Goal: Transaction & Acquisition: Purchase product/service

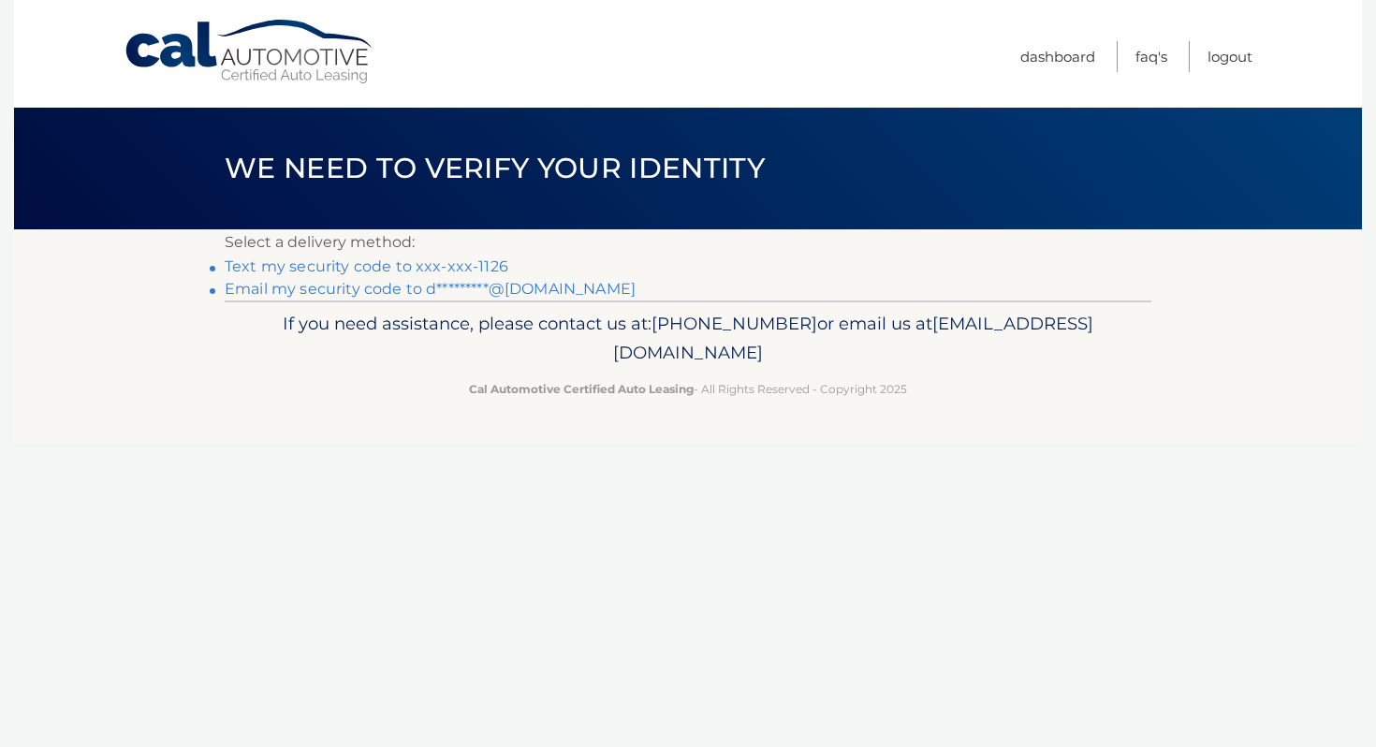
click at [423, 270] on link "Text my security code to xxx-xxx-1126" at bounding box center [367, 266] width 284 height 18
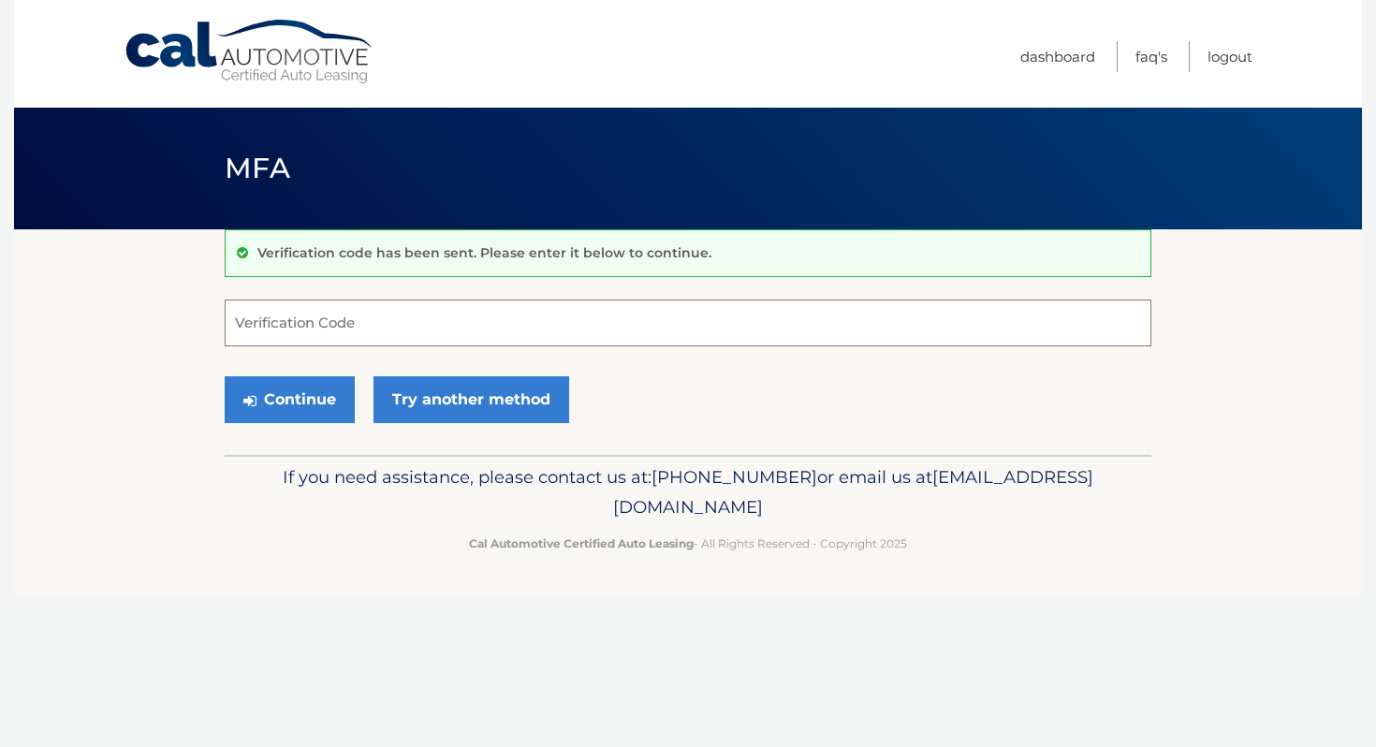
click at [328, 325] on input "Verification Code" at bounding box center [688, 323] width 927 height 47
type input "613966"
click at [314, 400] on button "Continue" at bounding box center [290, 399] width 130 height 47
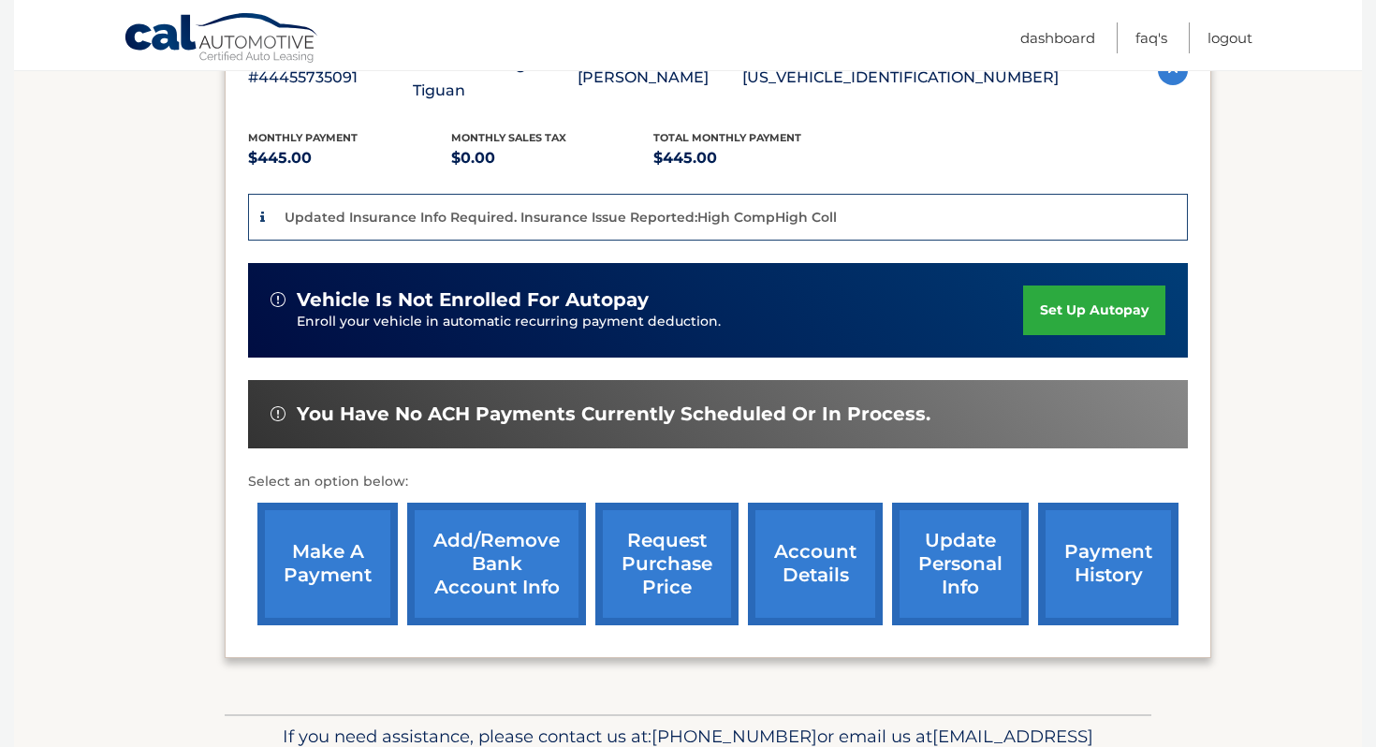
scroll to position [375, 0]
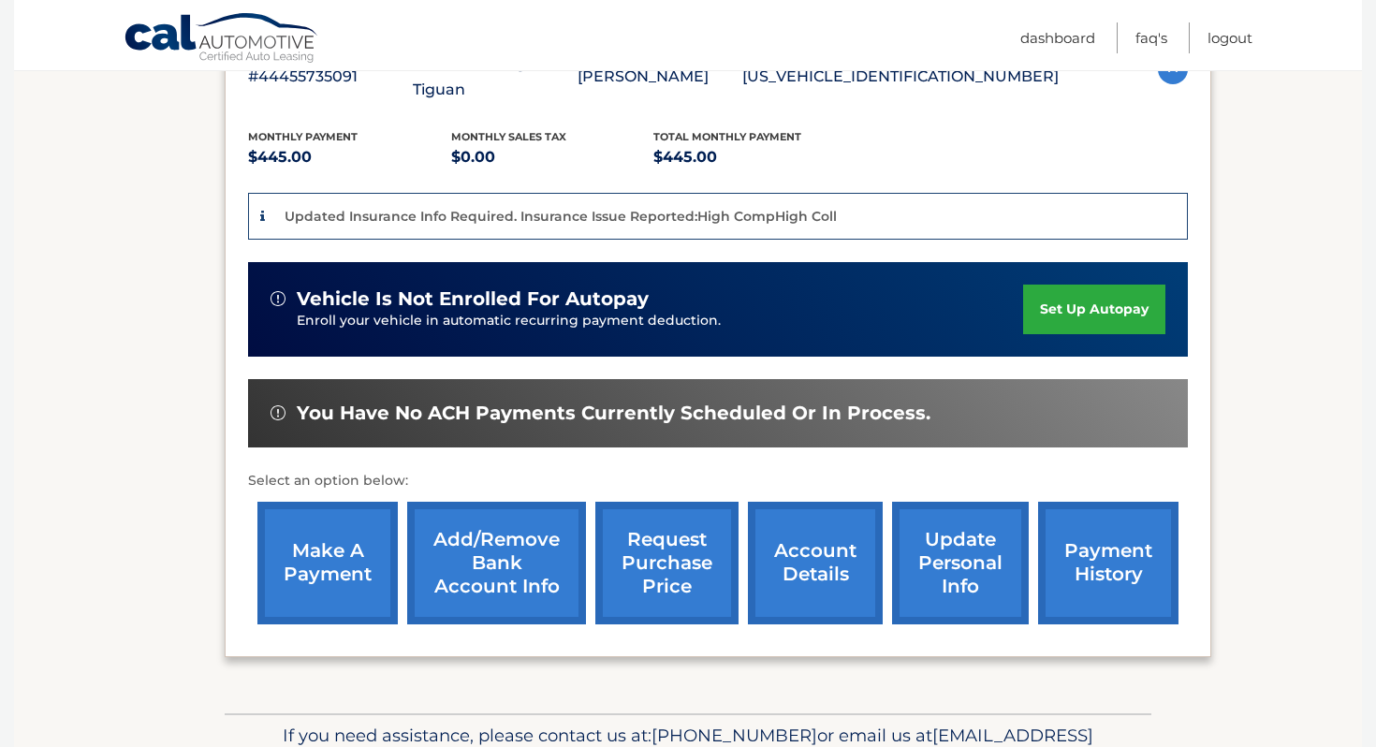
click at [349, 561] on link "make a payment" at bounding box center [327, 563] width 140 height 123
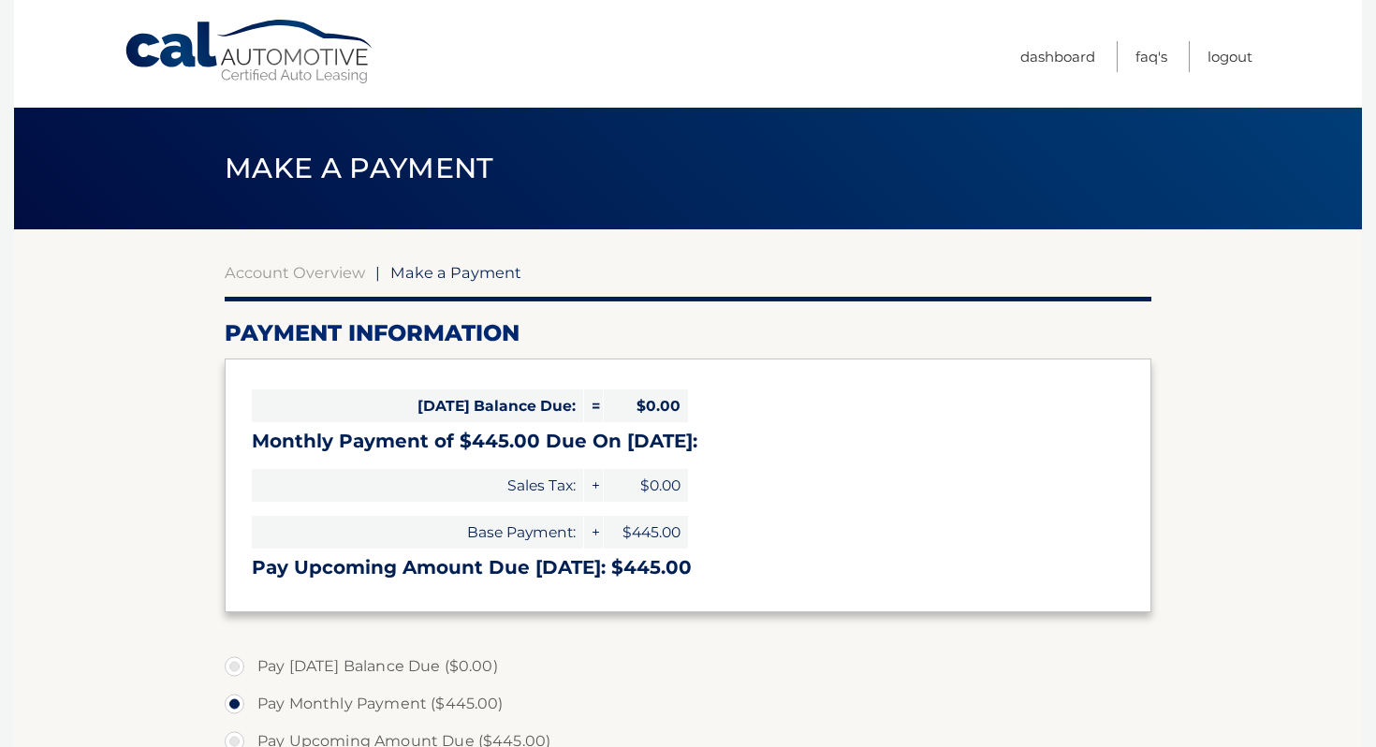
select select "NzY0YWQ0ZmItNjVlMy00YjA1LWFlNjctNTRiMzM5ZDY0YThh"
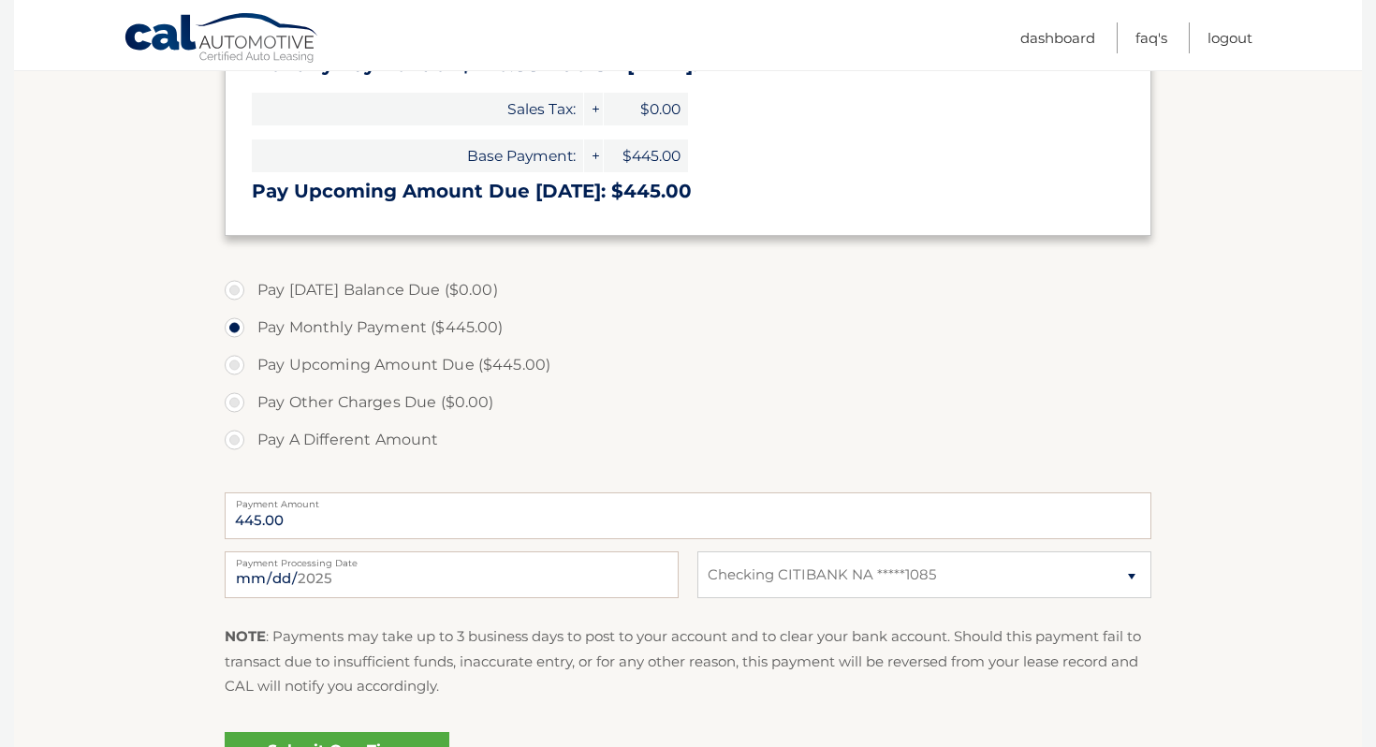
scroll to position [379, 0]
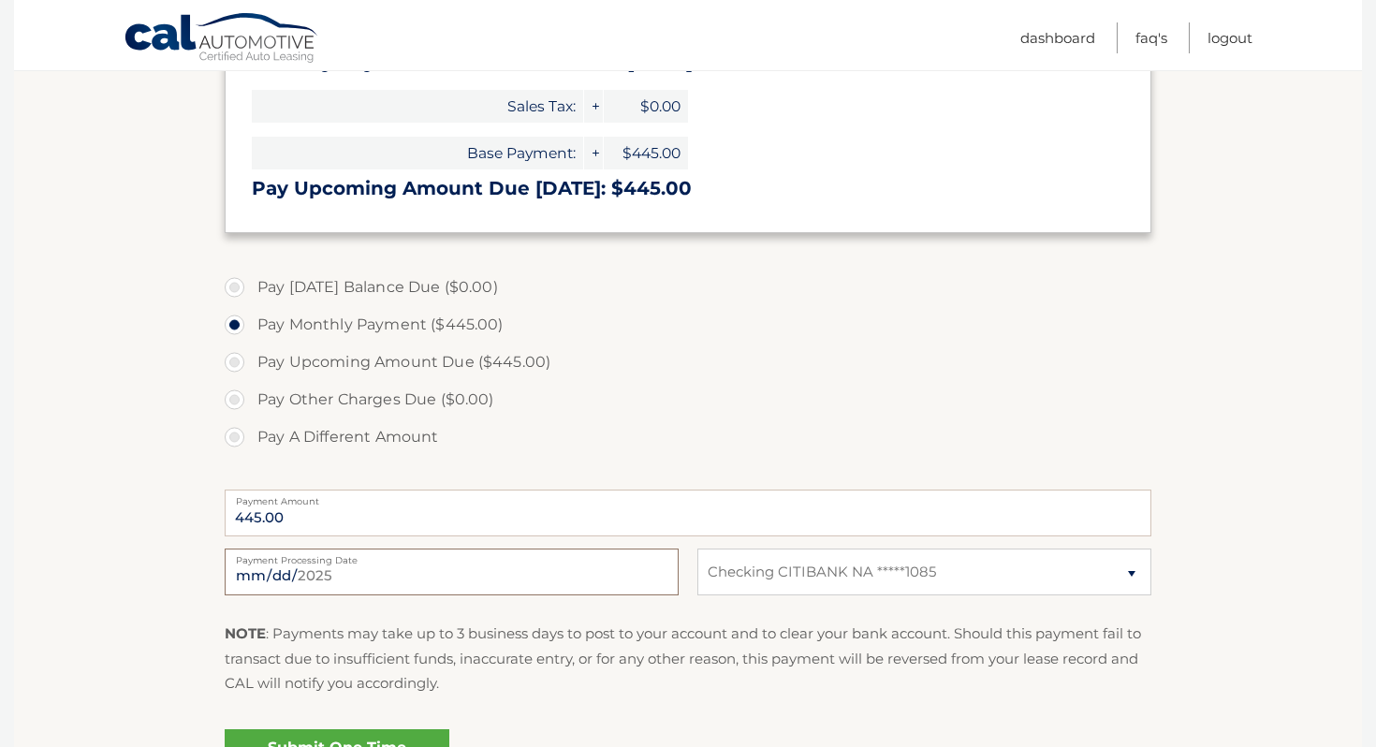
click at [325, 569] on input "2025-09-04" at bounding box center [452, 571] width 454 height 47
type input "2025-09-30"
click at [767, 580] on select "Select Bank Account Checking CITIBANK NA *****1085" at bounding box center [924, 571] width 454 height 47
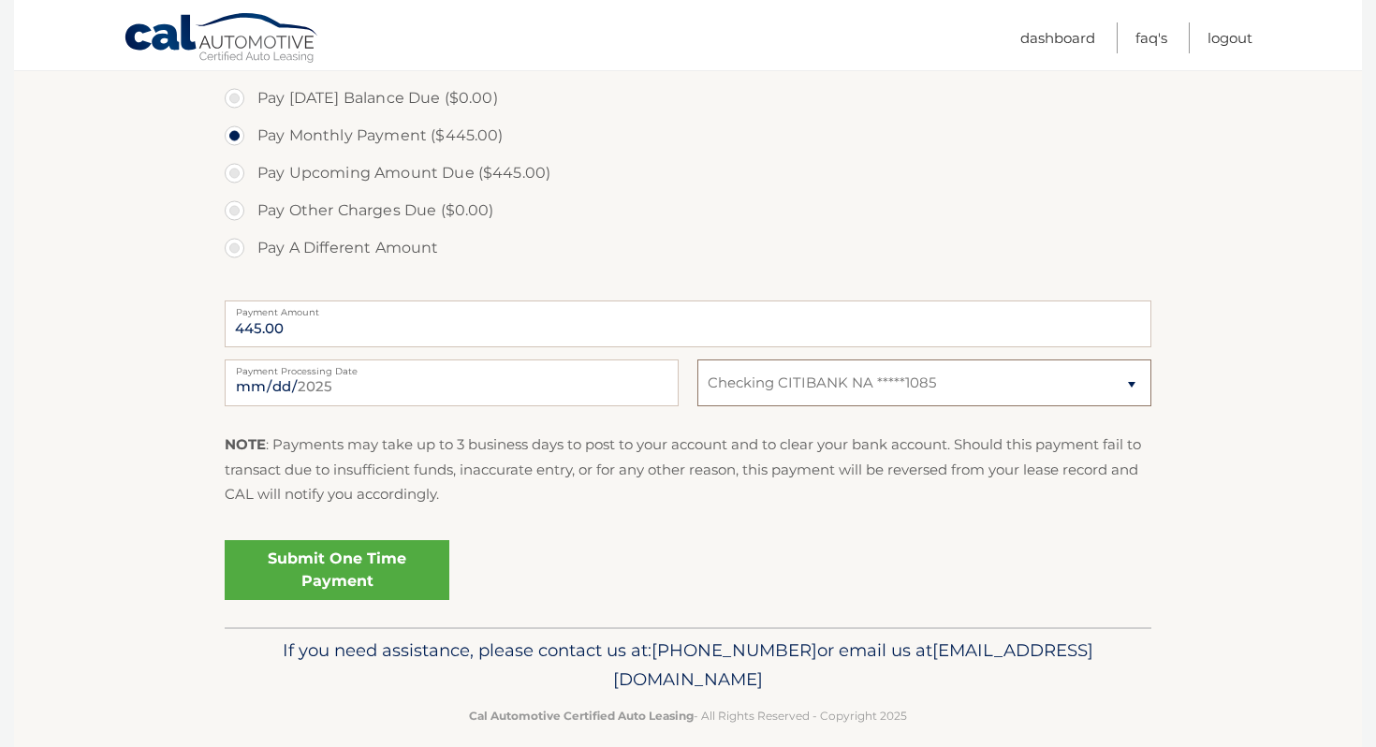
scroll to position [572, 0]
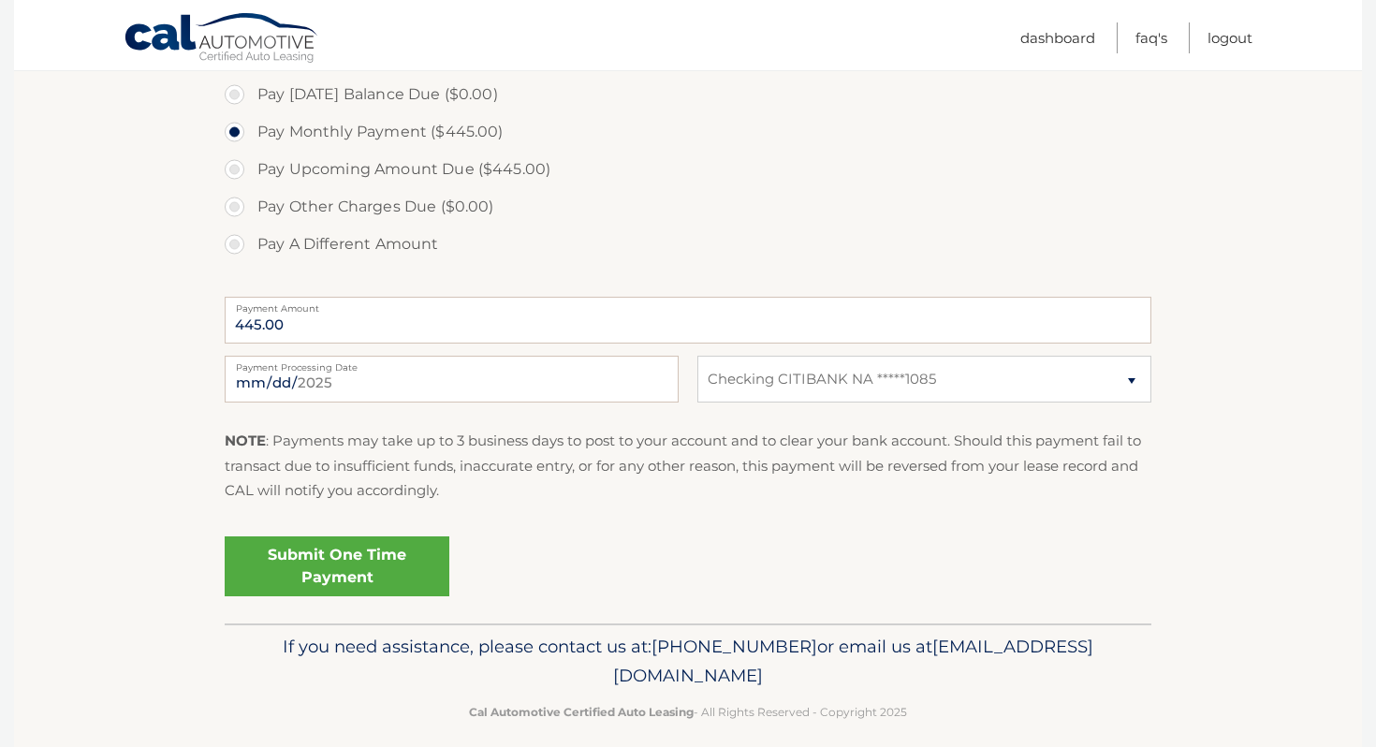
click at [409, 561] on link "Submit One Time Payment" at bounding box center [337, 566] width 225 height 60
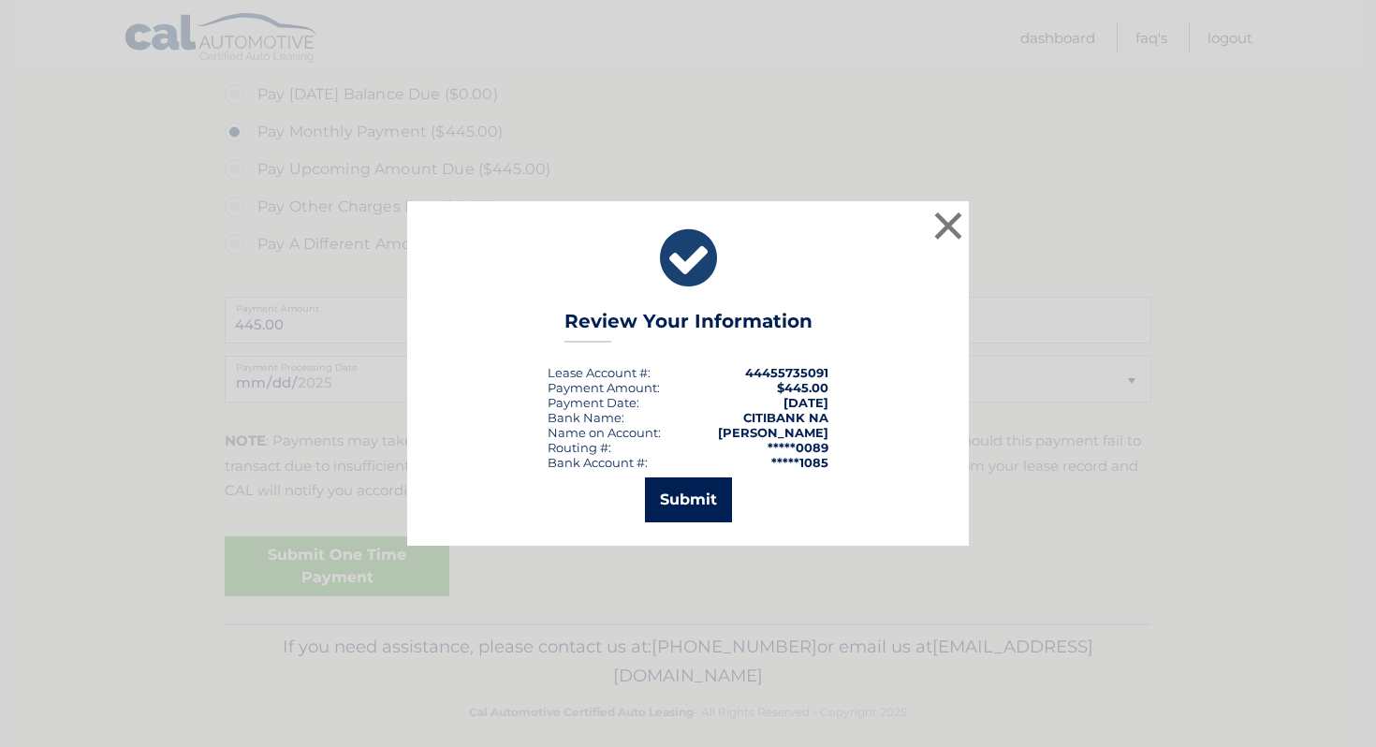
click at [686, 497] on button "Submit" at bounding box center [688, 499] width 87 height 45
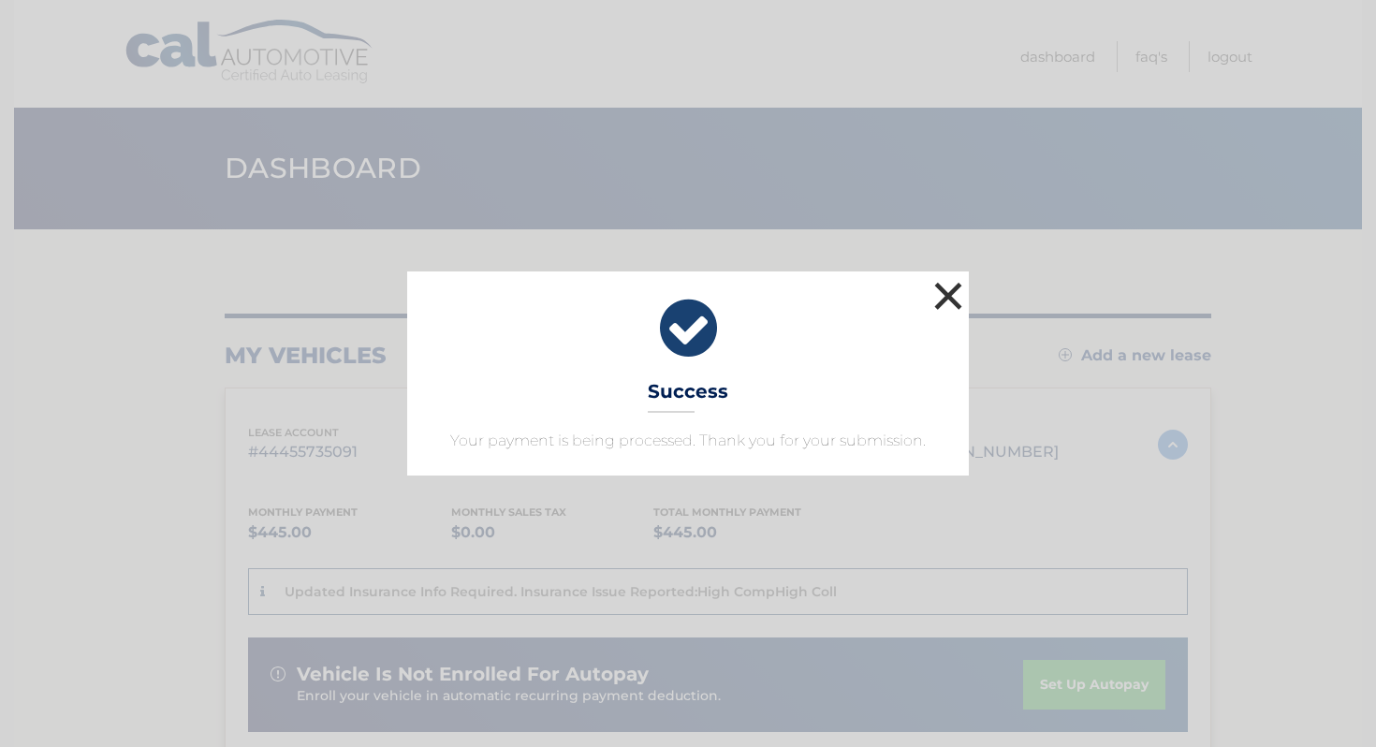
click at [951, 293] on button "×" at bounding box center [947, 295] width 37 height 37
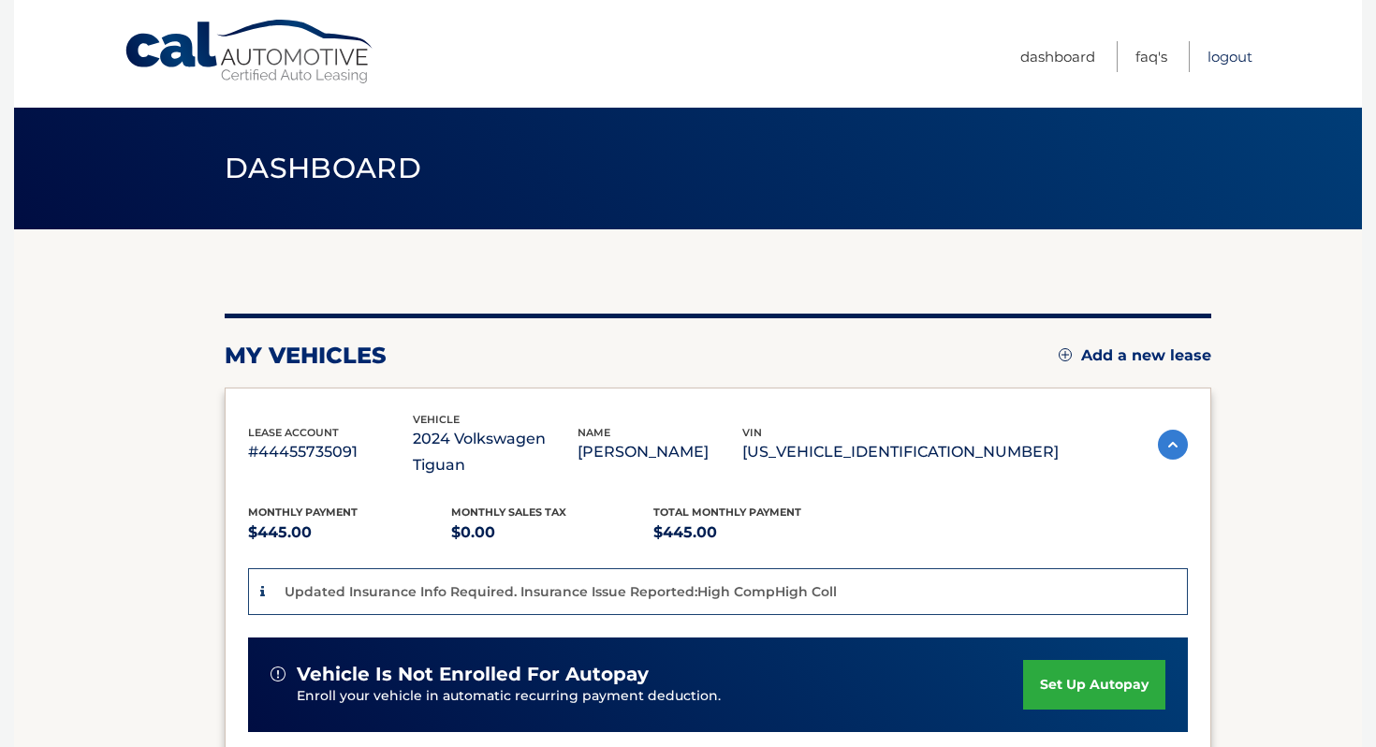
click at [1223, 60] on link "Logout" at bounding box center [1229, 56] width 45 height 31
